Goal: Find specific page/section: Find specific page/section

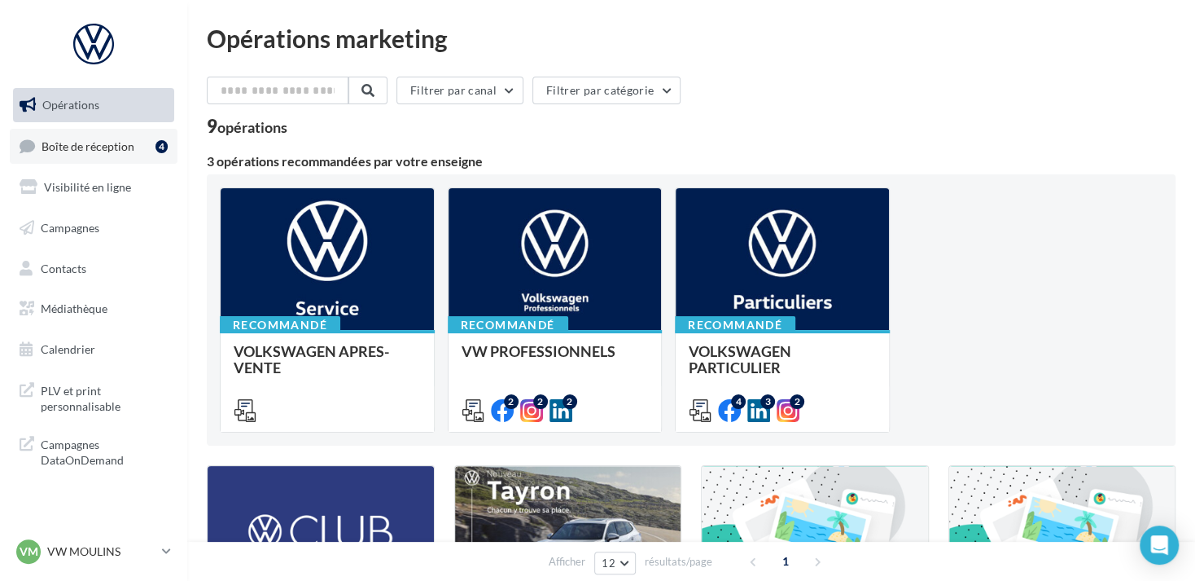
click at [138, 141] on link "Boîte de réception 4" at bounding box center [94, 146] width 168 height 35
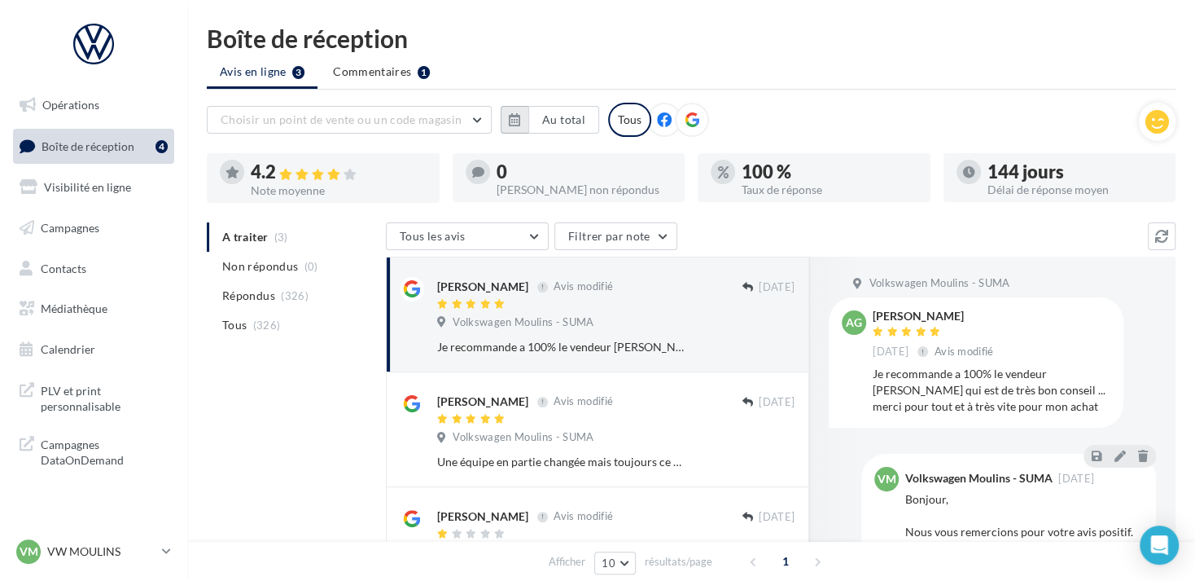
click at [524, 116] on button "button" at bounding box center [515, 120] width 28 height 28
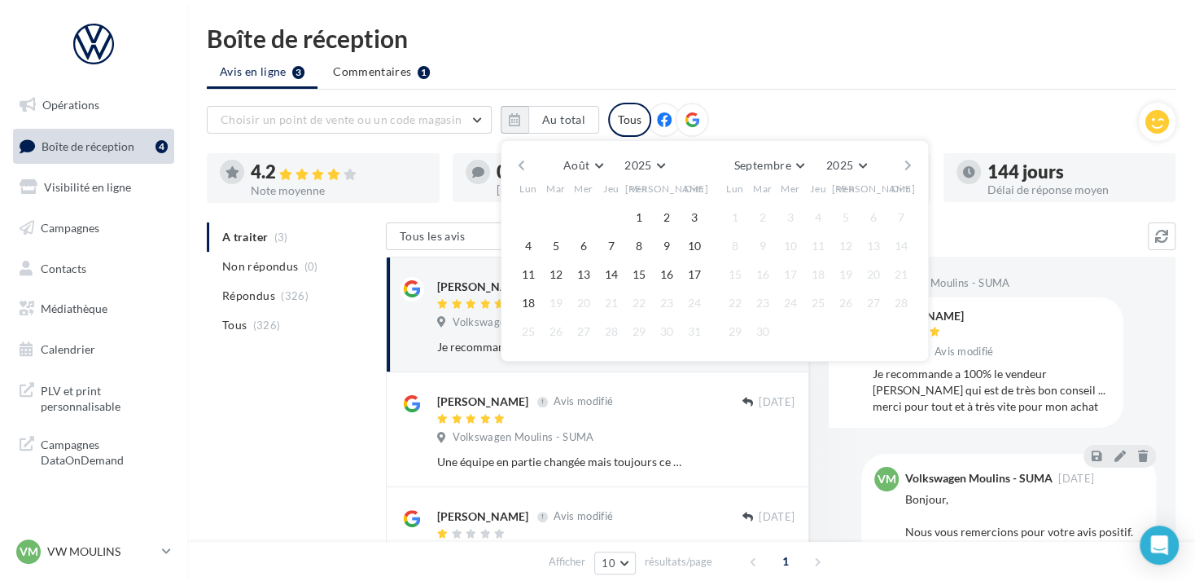
click at [526, 154] on button "button" at bounding box center [522, 165] width 14 height 23
drag, startPoint x: 555, startPoint y: 211, endPoint x: 668, endPoint y: 248, distance: 119.2
click at [556, 213] on button "1" at bounding box center [556, 217] width 24 height 24
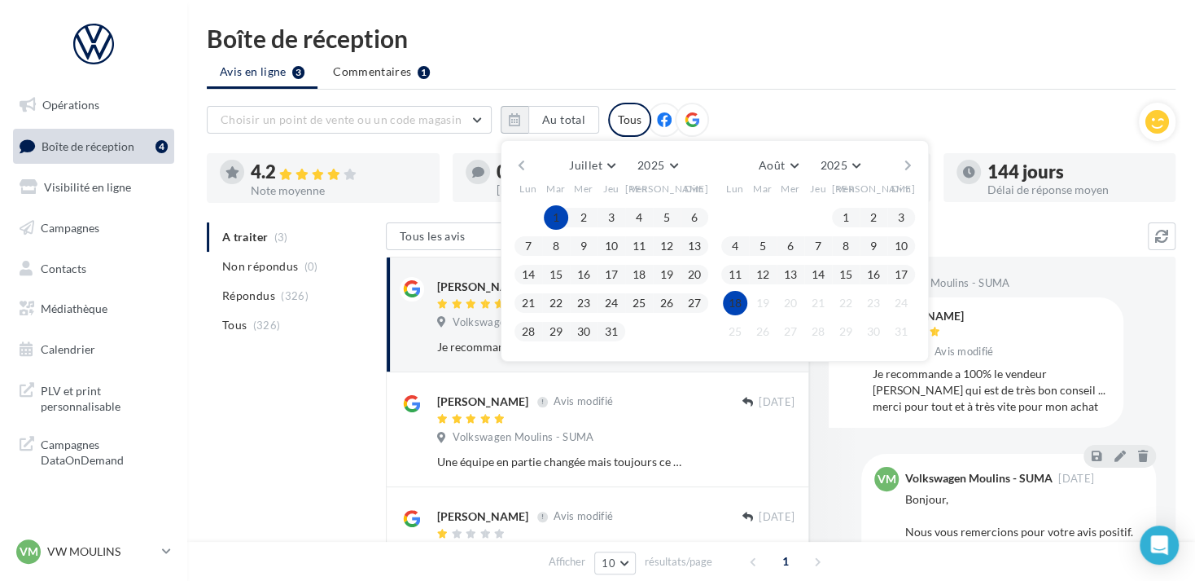
click at [735, 305] on button "18" at bounding box center [735, 303] width 24 height 24
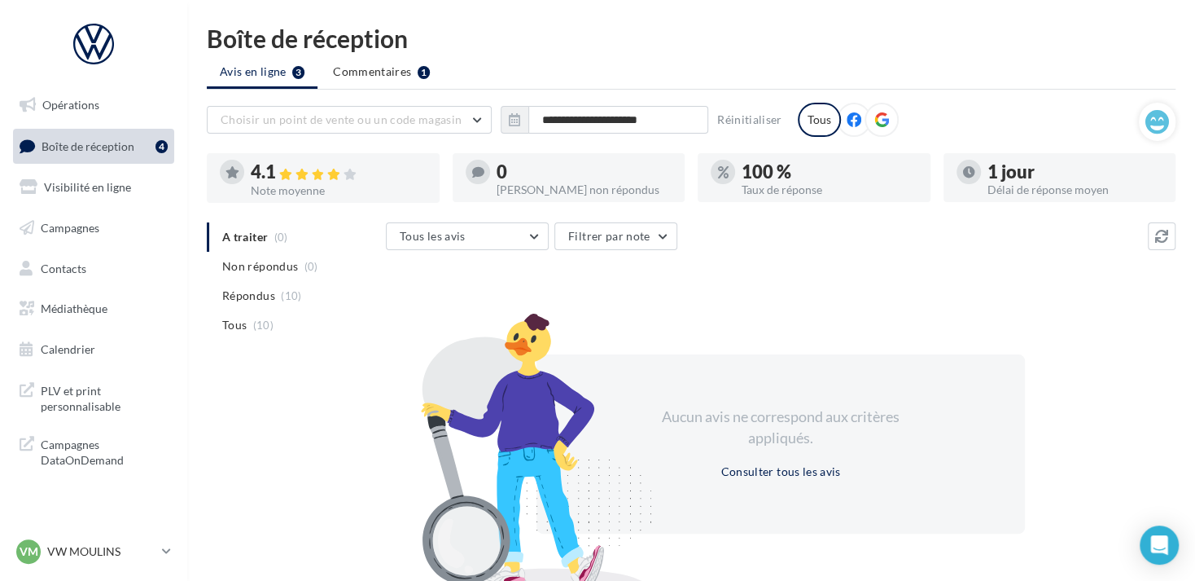
click at [874, 123] on icon at bounding box center [881, 119] width 15 height 15
click at [146, 543] on p "VW MOULINS" at bounding box center [101, 551] width 108 height 16
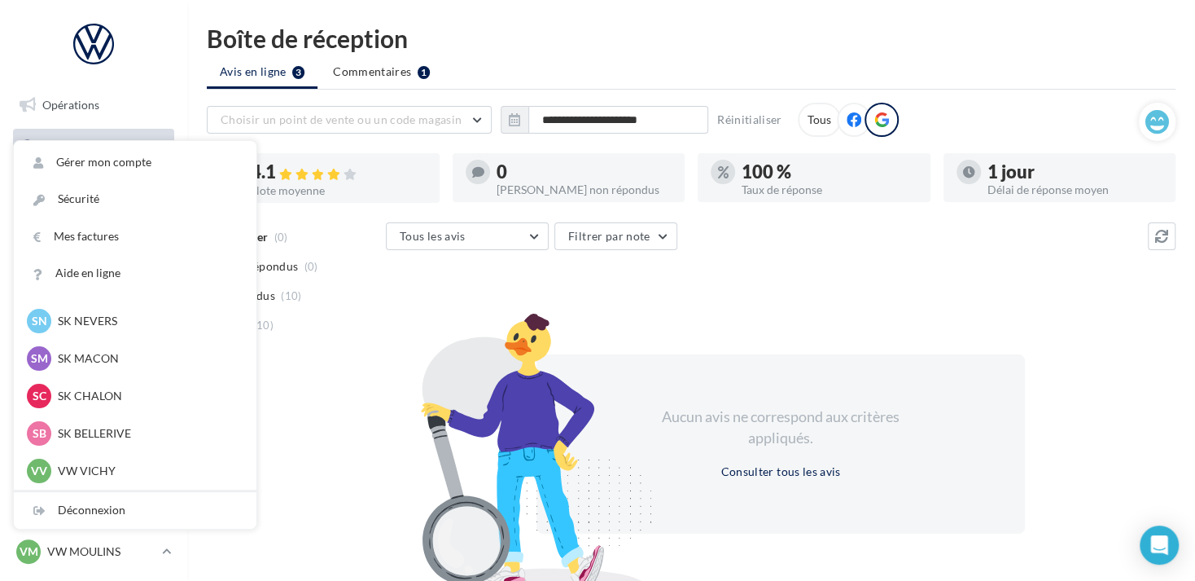
scroll to position [489, 0]
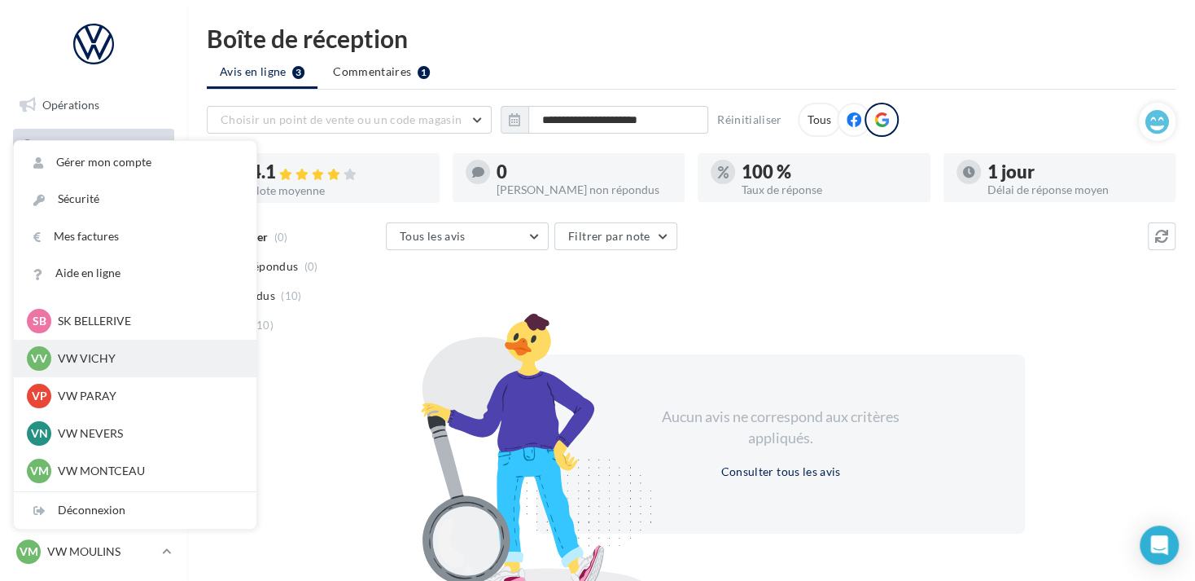
click at [143, 372] on div "VV VW VICHY vw-char-dup" at bounding box center [135, 358] width 243 height 37
click at [138, 360] on p "VW VICHY" at bounding box center [147, 358] width 179 height 16
